Goal: Transaction & Acquisition: Book appointment/travel/reservation

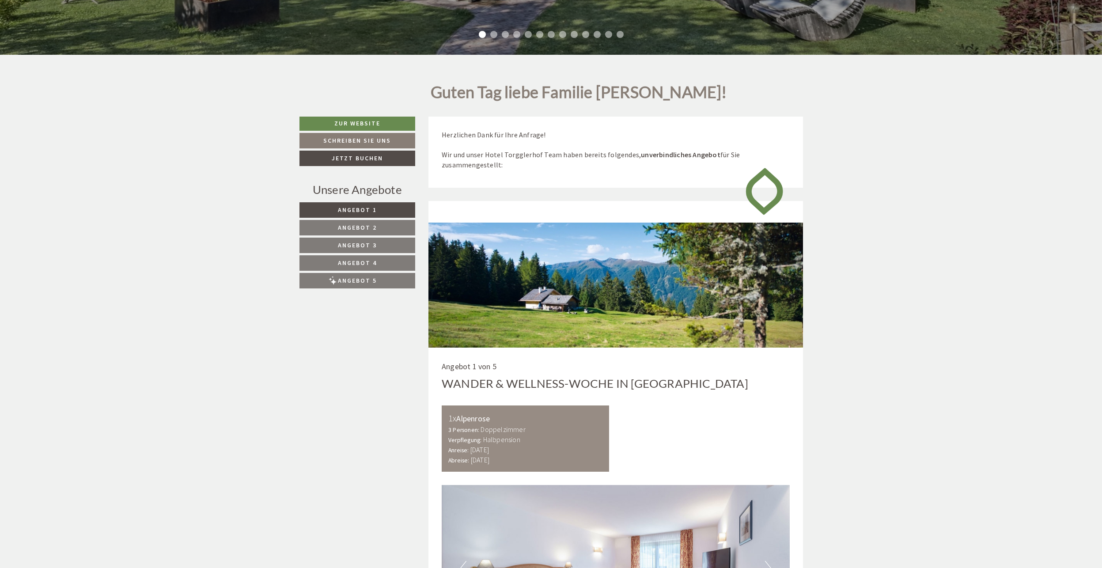
click at [374, 227] on span "Angebot 2" at bounding box center [357, 227] width 39 height 8
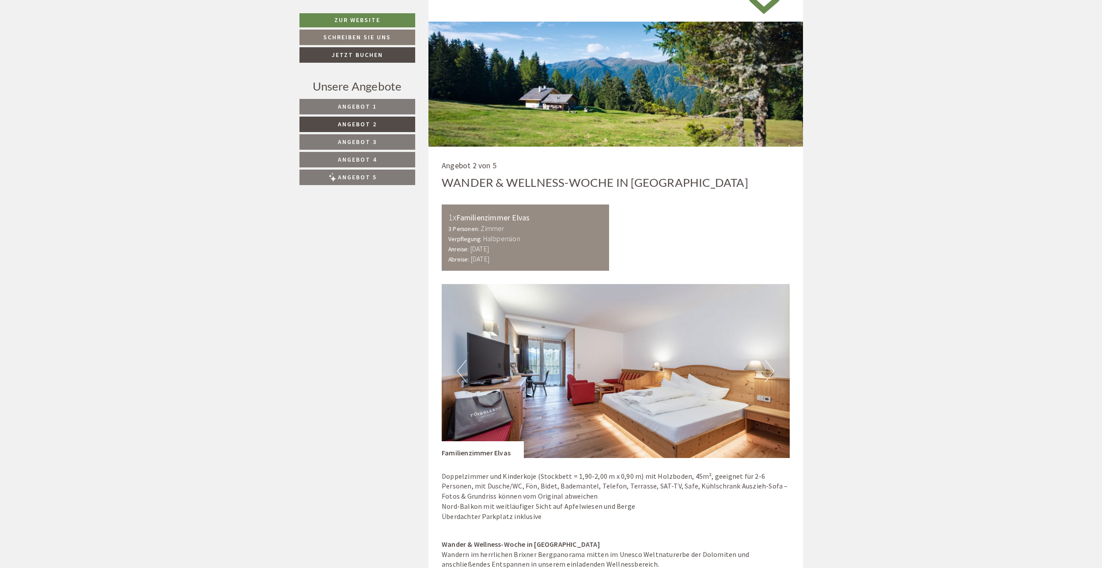
scroll to position [687, 0]
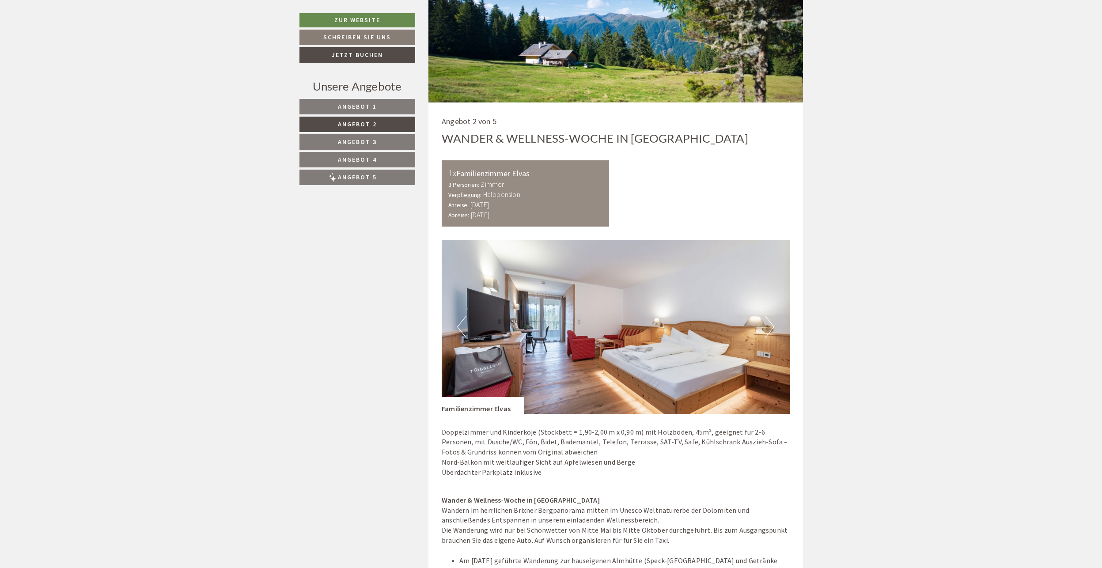
click at [773, 328] on button "Next" at bounding box center [769, 327] width 9 height 22
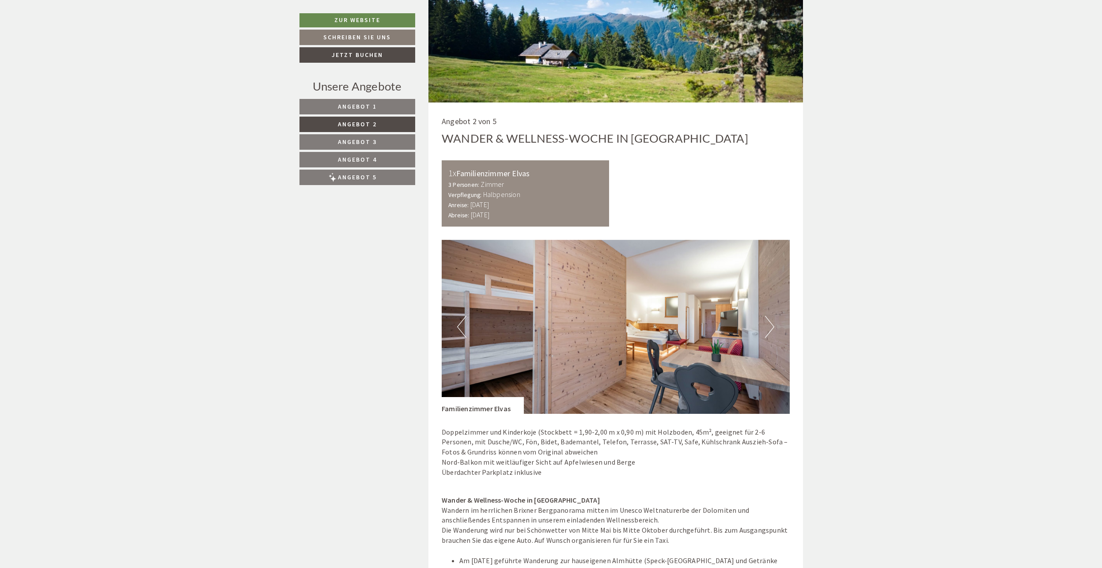
click at [773, 328] on button "Next" at bounding box center [769, 327] width 9 height 22
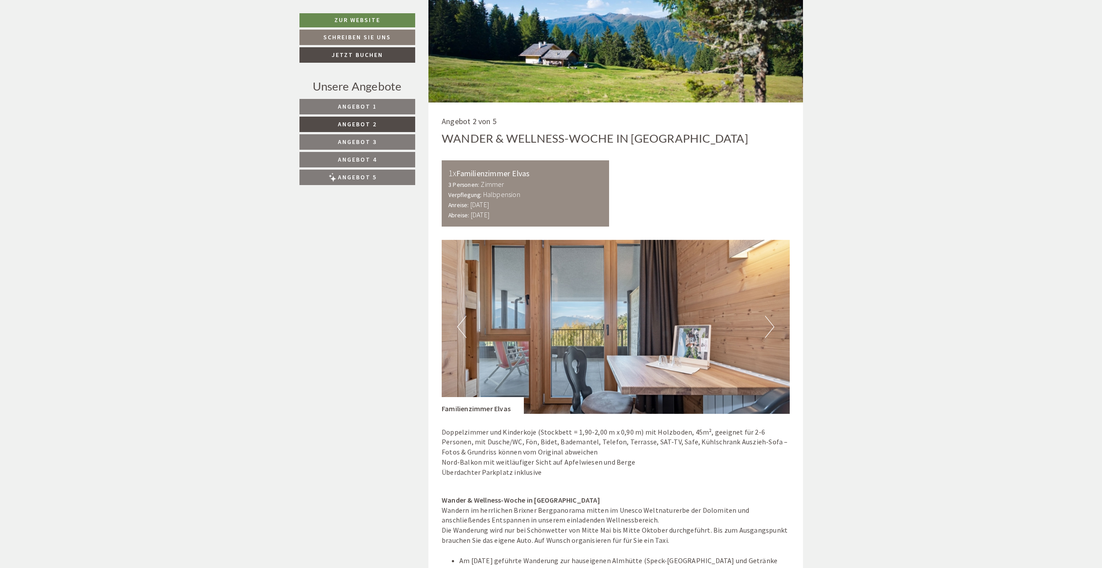
click at [773, 328] on button "Next" at bounding box center [769, 327] width 9 height 22
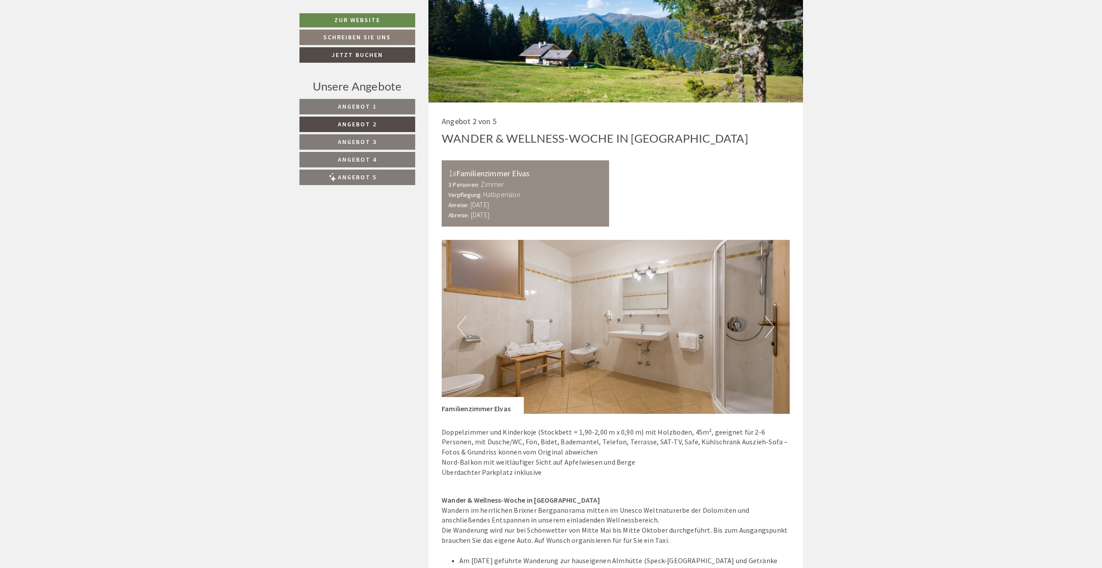
click at [773, 328] on button "Next" at bounding box center [769, 327] width 9 height 22
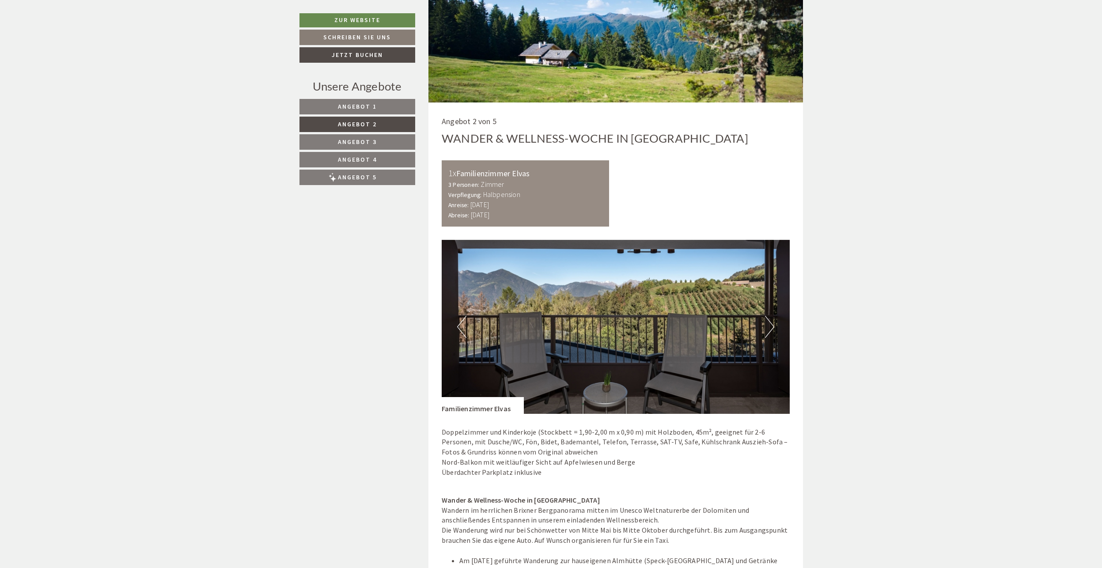
click at [773, 328] on button "Next" at bounding box center [769, 327] width 9 height 22
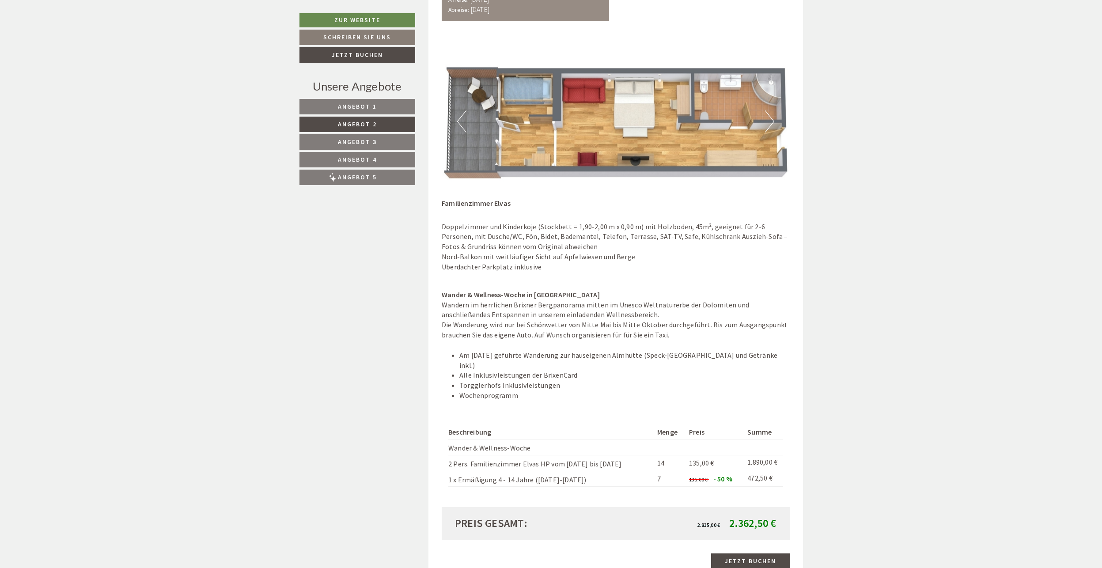
scroll to position [908, 0]
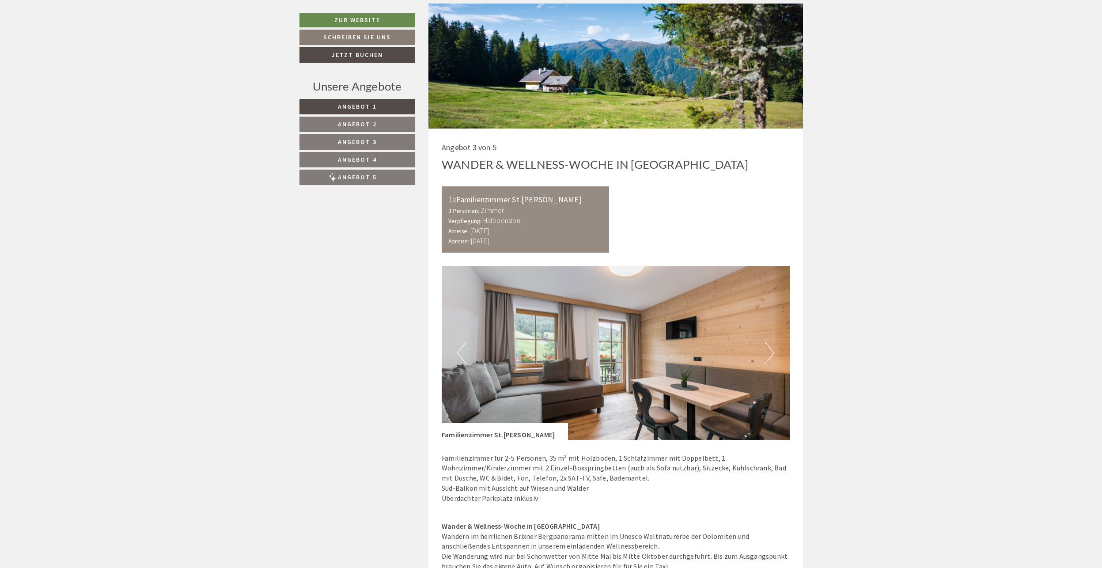
scroll to position [2473, 0]
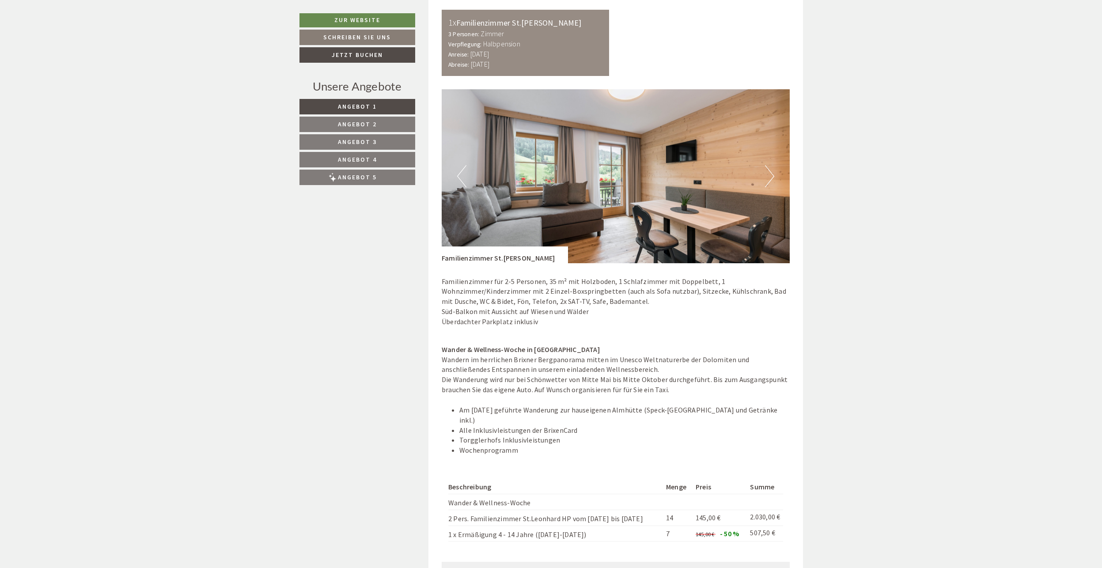
click at [771, 165] on button "Next" at bounding box center [769, 176] width 9 height 22
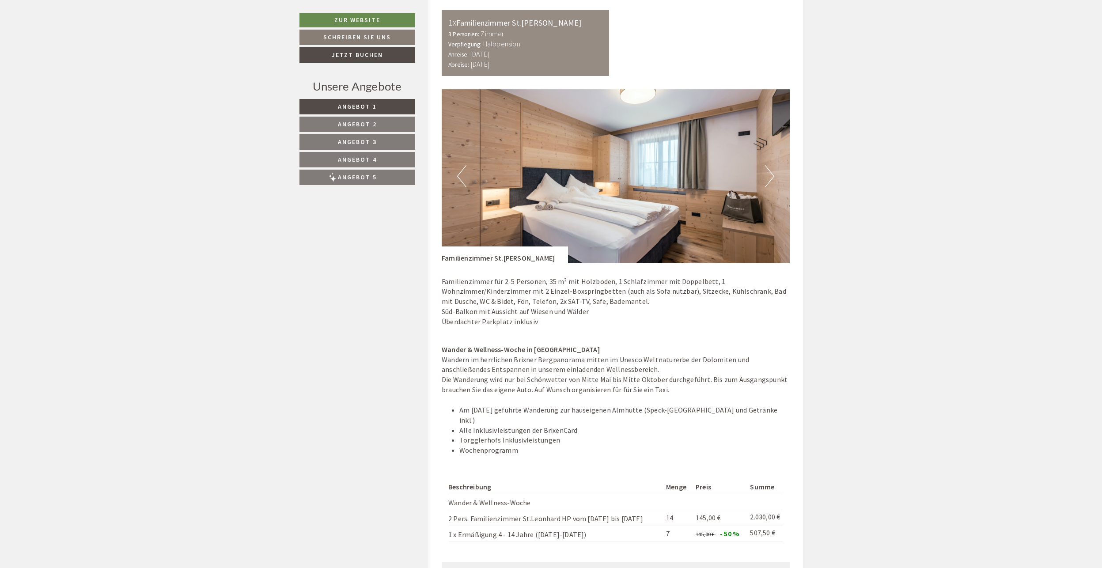
click at [771, 165] on button "Next" at bounding box center [769, 176] width 9 height 22
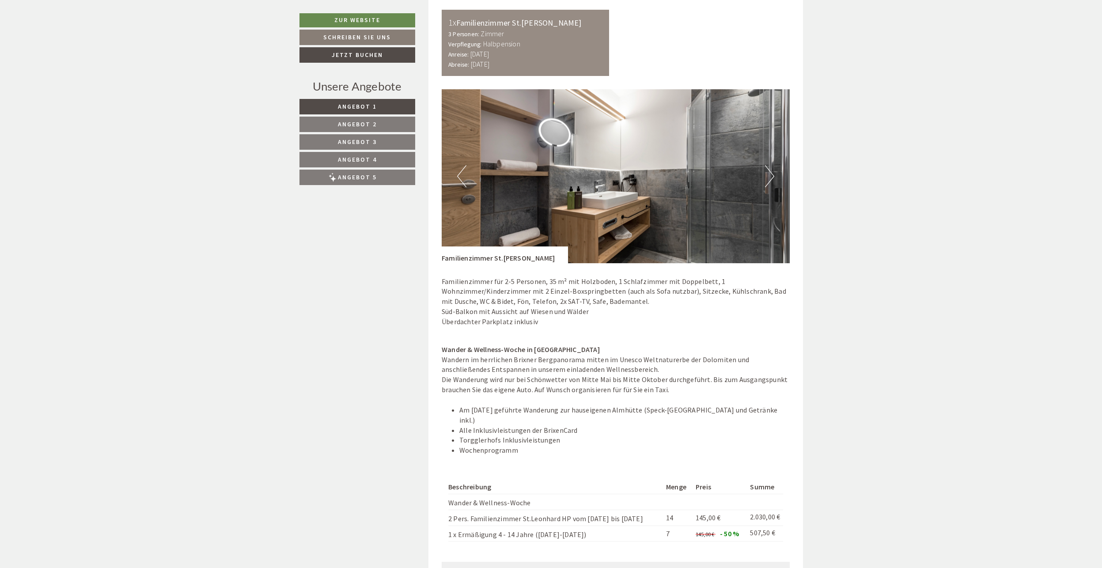
click at [771, 165] on button "Next" at bounding box center [769, 176] width 9 height 22
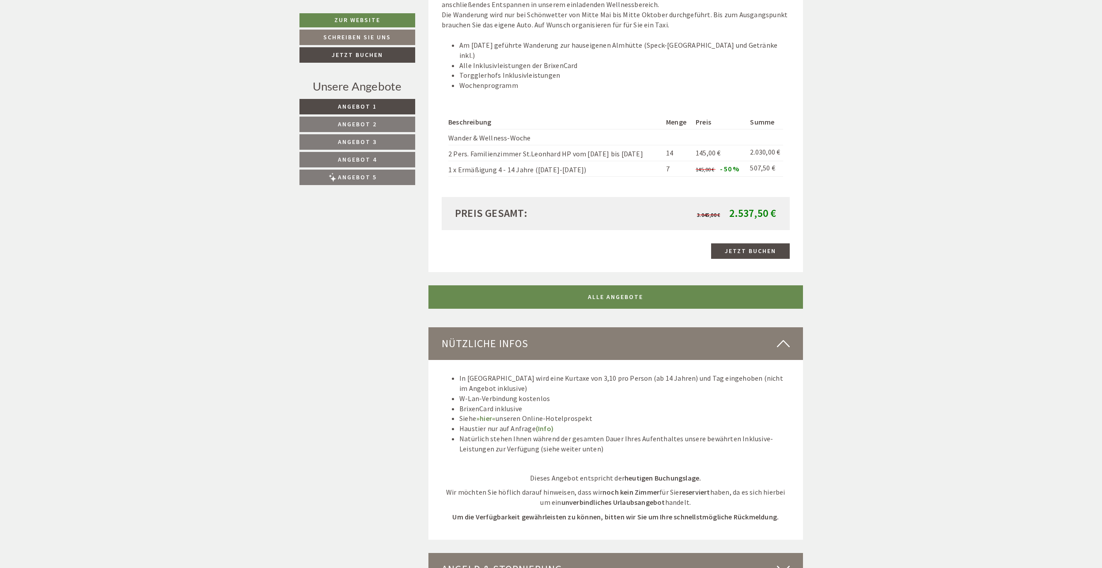
scroll to position [2783, 0]
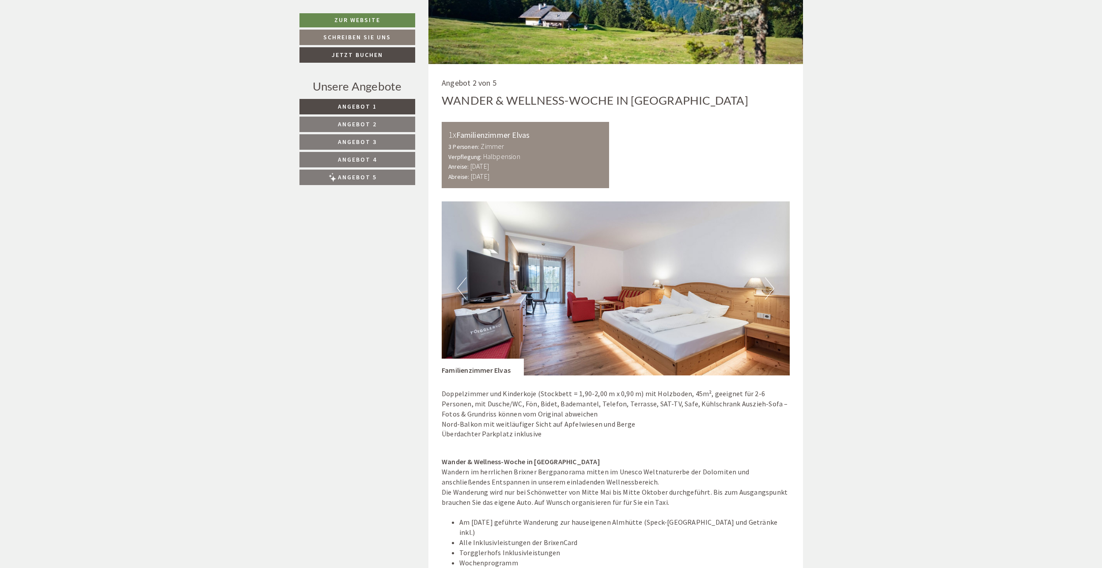
scroll to position [1548, 0]
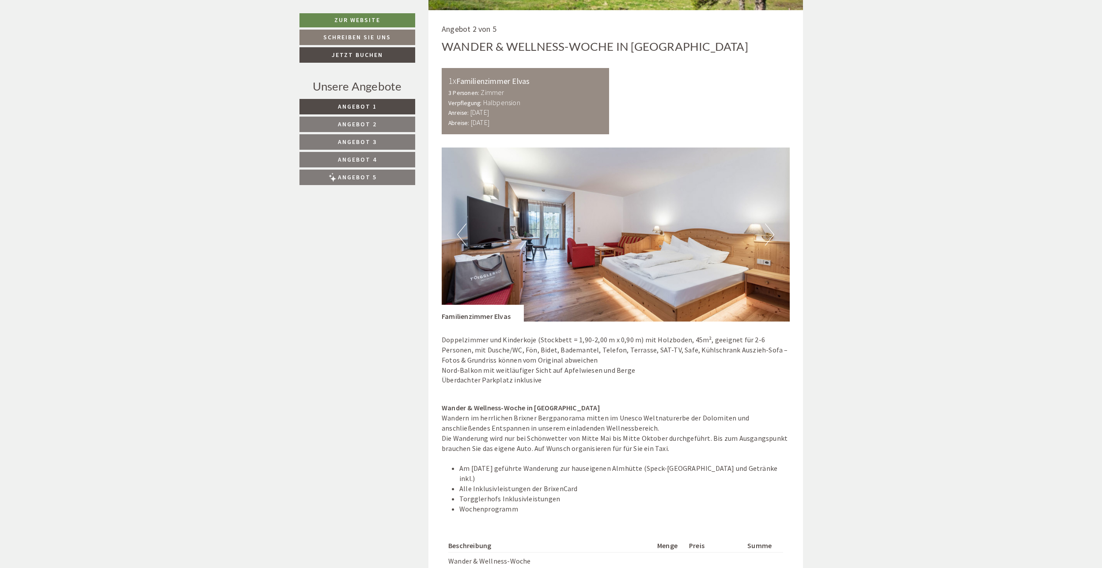
scroll to position [1636, 0]
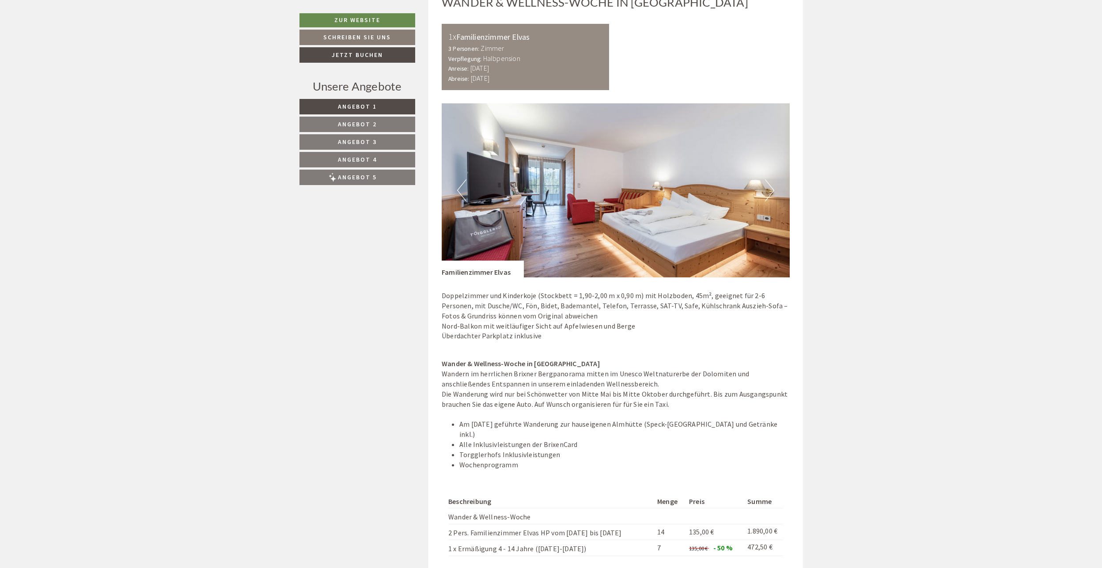
click at [774, 179] on button "Next" at bounding box center [769, 190] width 9 height 22
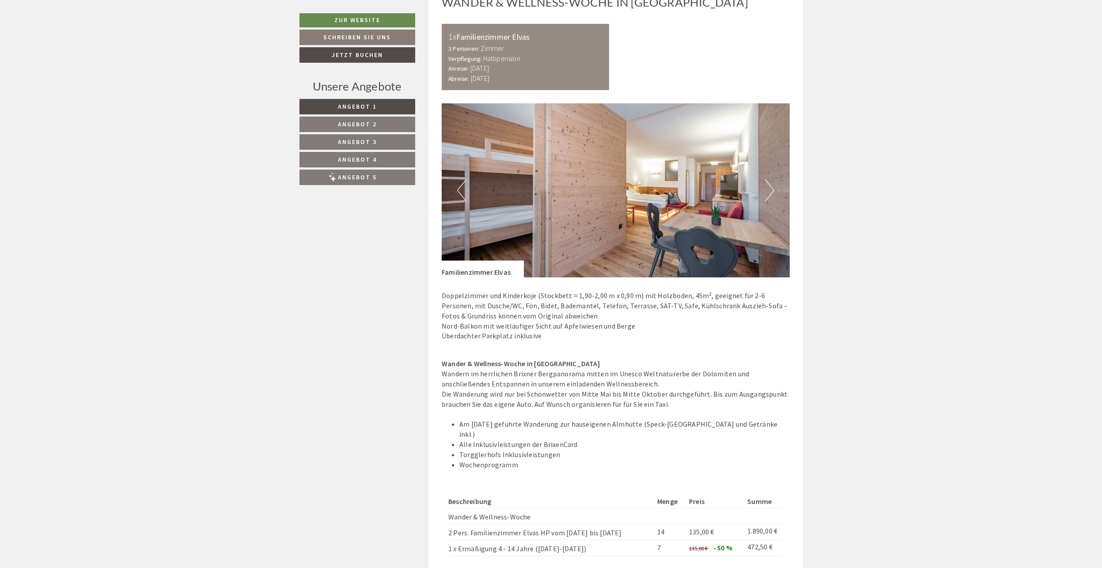
click at [772, 180] on button "Next" at bounding box center [769, 190] width 9 height 22
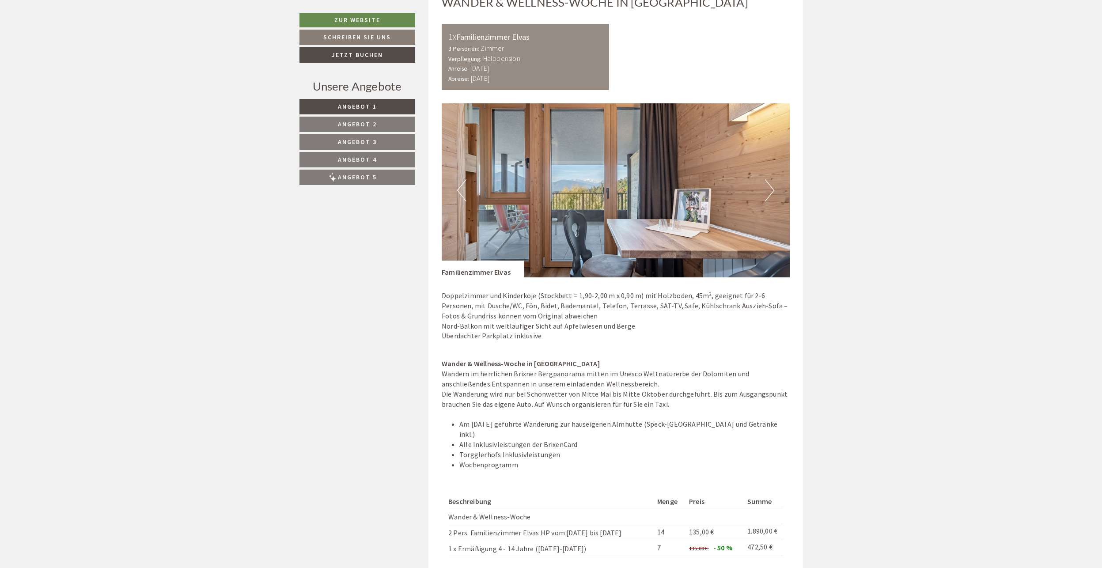
click at [772, 180] on button "Next" at bounding box center [769, 190] width 9 height 22
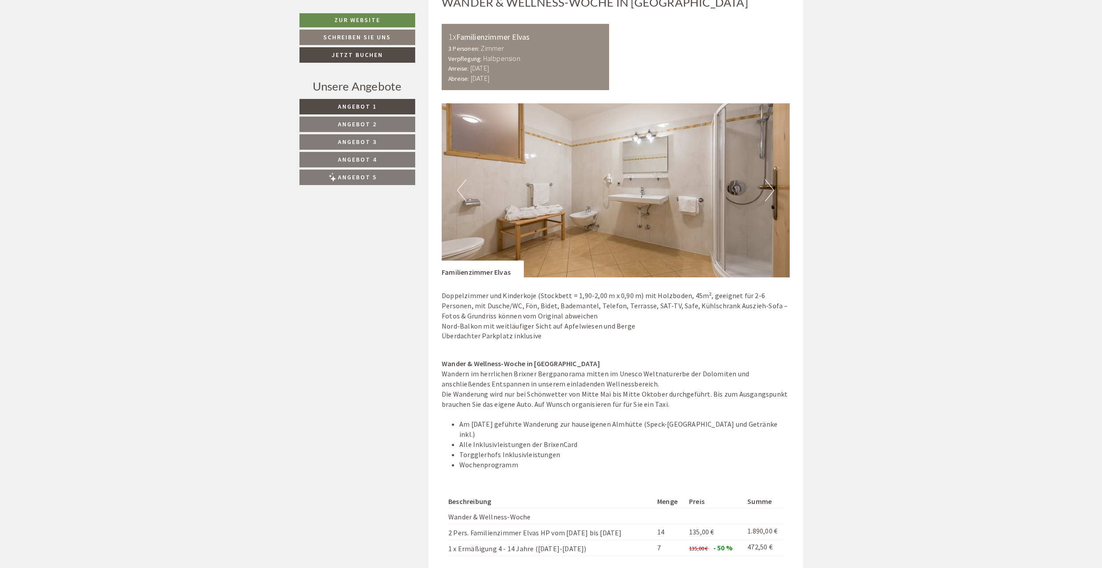
click at [772, 180] on button "Next" at bounding box center [769, 190] width 9 height 22
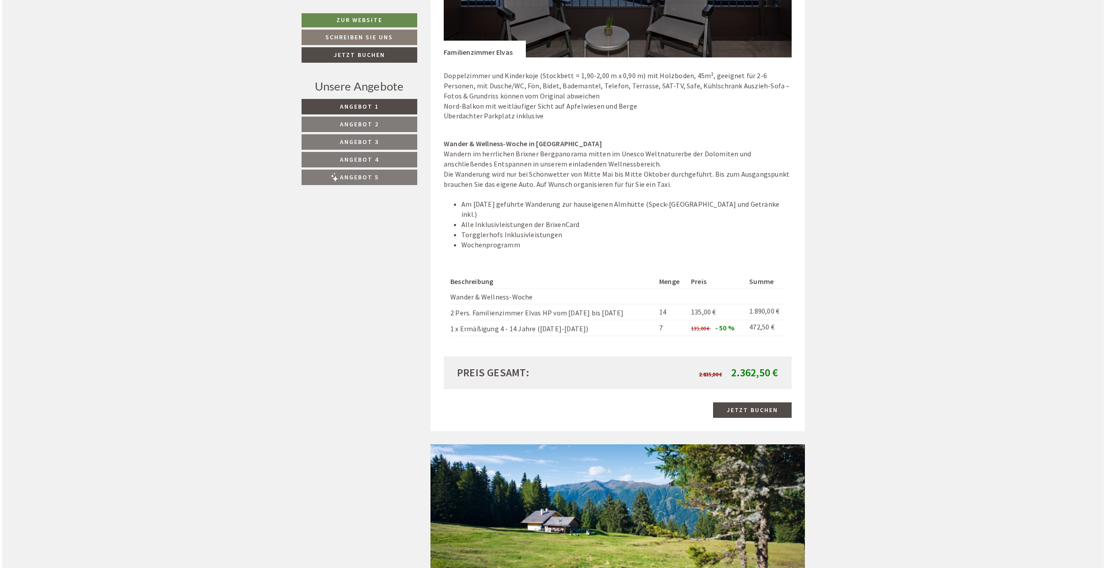
scroll to position [1857, 0]
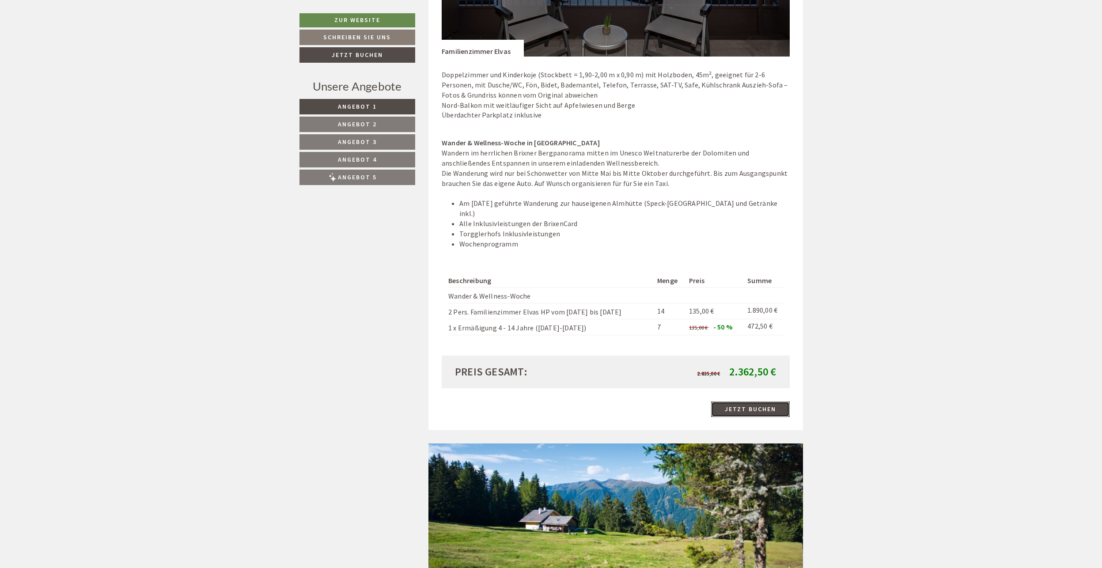
click at [764, 401] on link "Jetzt buchen" at bounding box center [750, 408] width 79 height 15
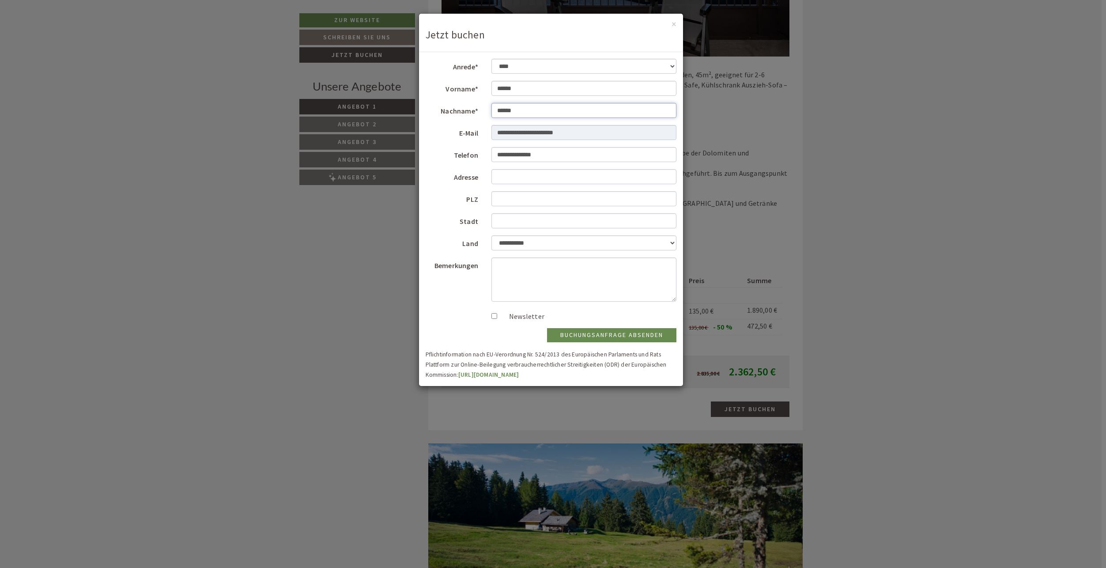
click at [496, 110] on input "******" at bounding box center [584, 110] width 185 height 15
type input "**********"
click at [502, 176] on input "Adresse" at bounding box center [584, 176] width 185 height 15
type input "**********"
type input "*****"
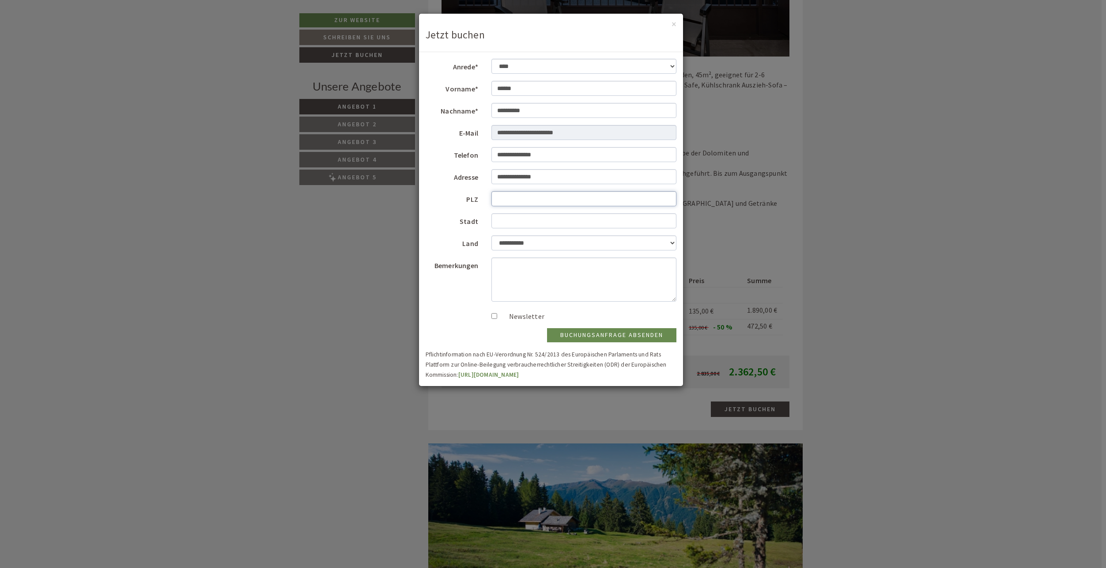
type input "**********"
click at [504, 268] on textarea "Bemerkungen" at bounding box center [584, 280] width 185 height 44
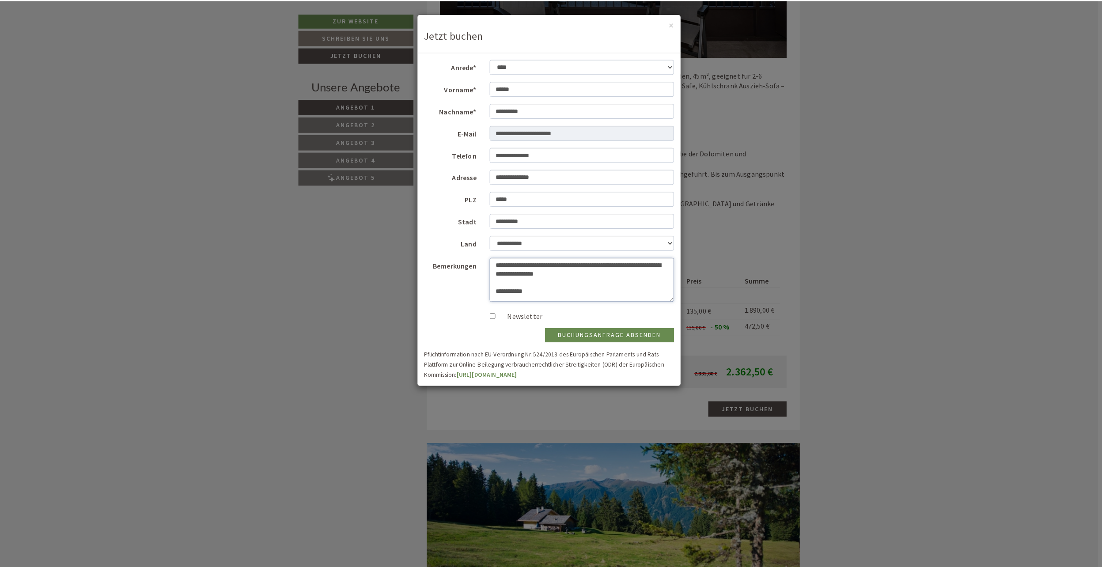
scroll to position [3, 0]
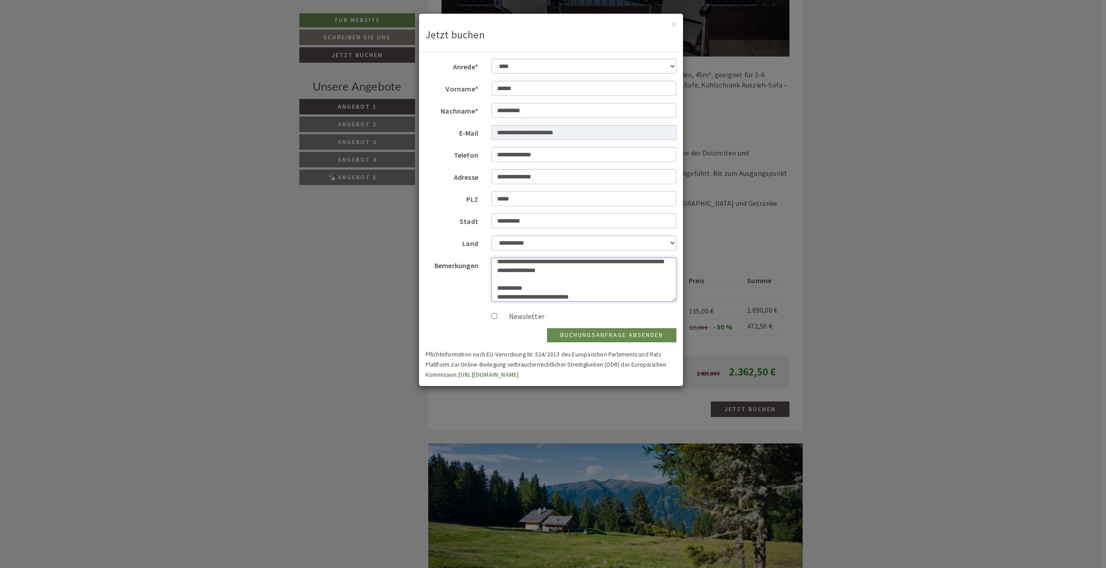
type textarea "**********"
click at [589, 336] on button "Buchungsanfrage absenden" at bounding box center [611, 335] width 129 height 14
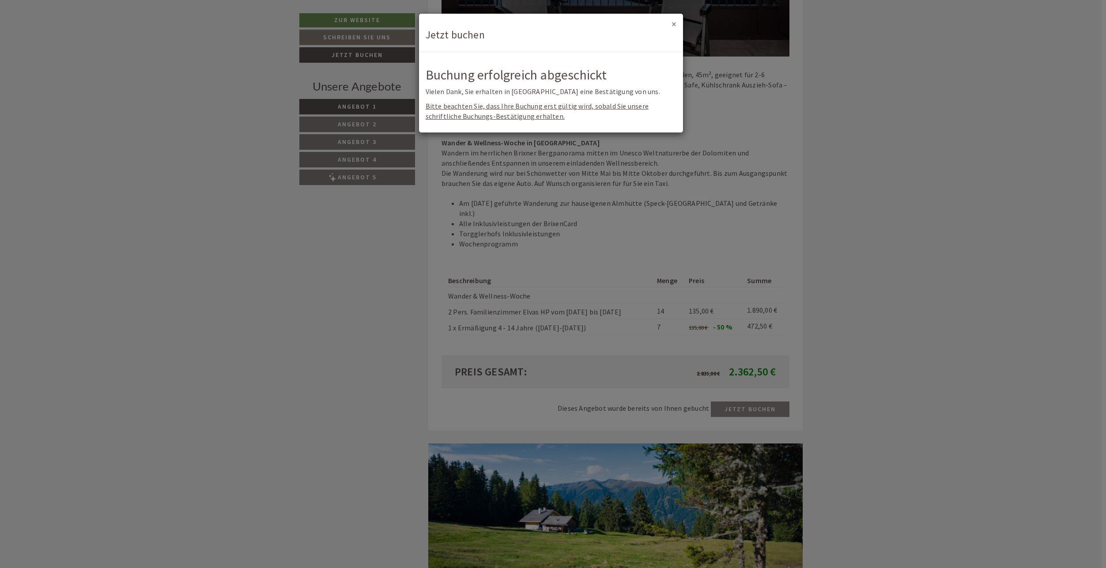
click at [675, 22] on button "×" at bounding box center [674, 23] width 5 height 9
